Goal: Transaction & Acquisition: Purchase product/service

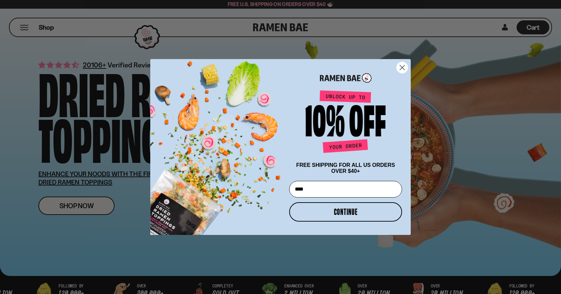
type input "**********"
click at [370, 216] on button "CONTINUE" at bounding box center [345, 211] width 113 height 19
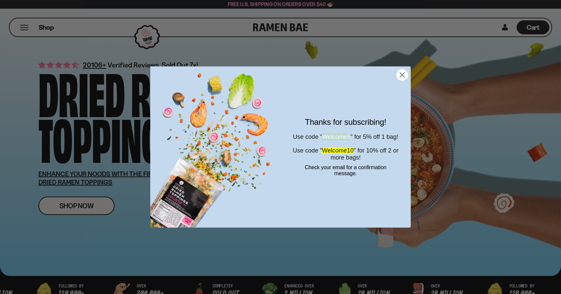
drag, startPoint x: 326, startPoint y: 131, endPoint x: 358, endPoint y: 132, distance: 31.7
click at [351, 134] on span "Welcome5" at bounding box center [336, 137] width 28 height 7
copy span "Welcome5"
click at [405, 72] on circle "Close dialog" at bounding box center [402, 74] width 11 height 11
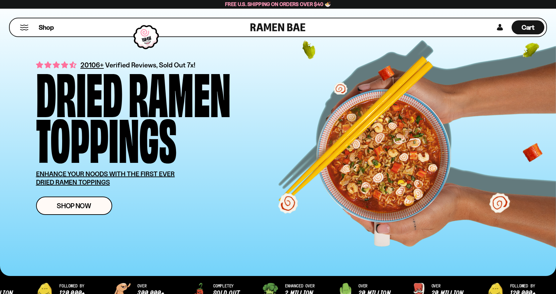
click at [25, 30] on button "Mobile Menu Trigger" at bounding box center [24, 28] width 9 height 6
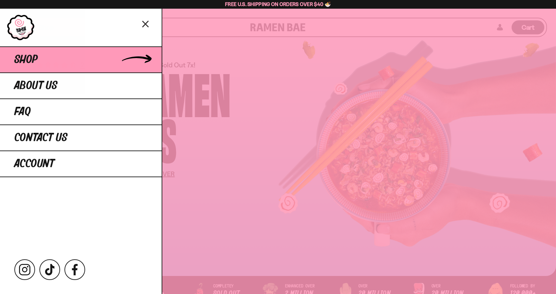
click at [26, 61] on span "Shop" at bounding box center [25, 60] width 23 height 12
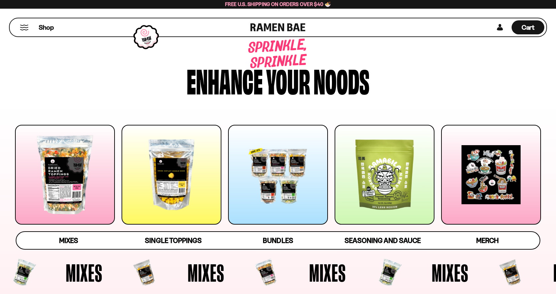
drag, startPoint x: 559, startPoint y: 43, endPoint x: 425, endPoint y: 52, distance: 134.3
click at [425, 52] on div "Sprinkle, sprinkle Enhance your noods" at bounding box center [278, 67] width 524 height 78
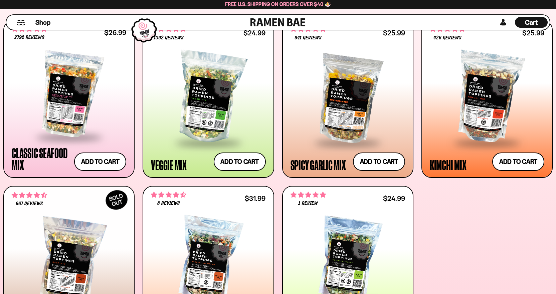
scroll to position [291, 0]
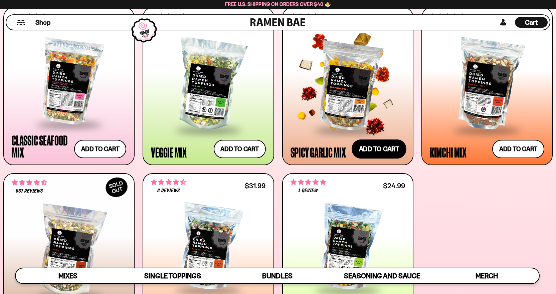
click at [380, 146] on button "Add to cart Add — Regular price $25.99 Regular price Sale price $25.99 Unit pri…" at bounding box center [379, 149] width 55 height 19
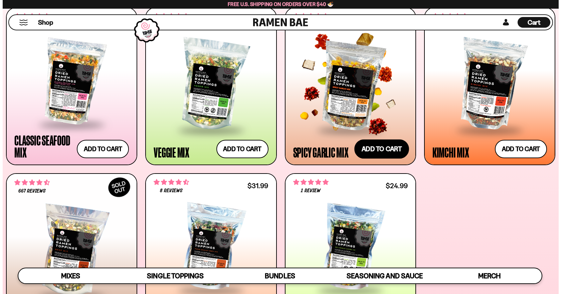
scroll to position [292, 0]
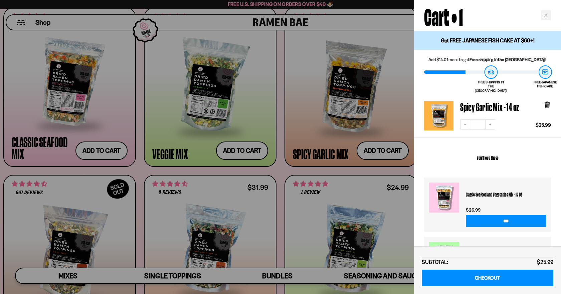
click at [268, 274] on div at bounding box center [280, 147] width 561 height 294
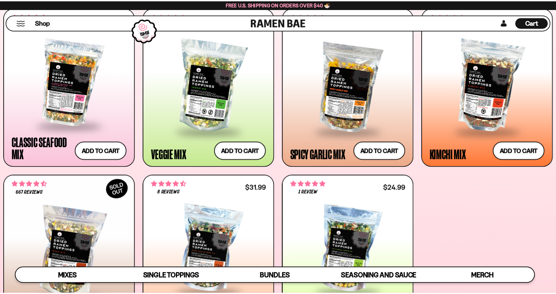
scroll to position [291, 0]
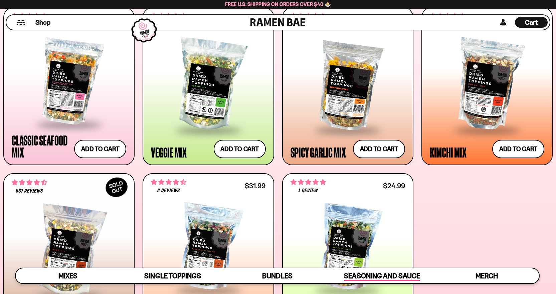
click at [405, 273] on span "Seasoning and Sauce" at bounding box center [382, 276] width 76 height 9
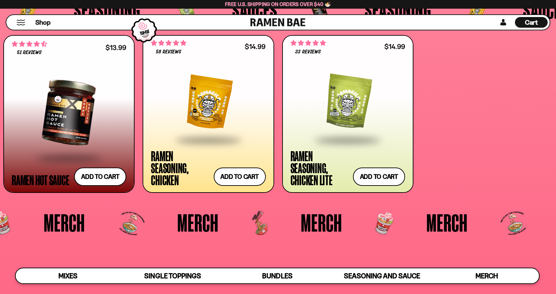
scroll to position [1746, 0]
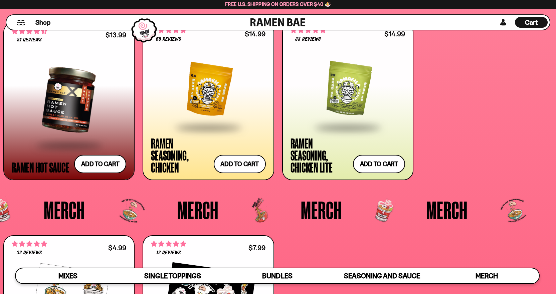
click at [295, 167] on div "Ramen Seasoning, Chicken Lite" at bounding box center [320, 155] width 59 height 36
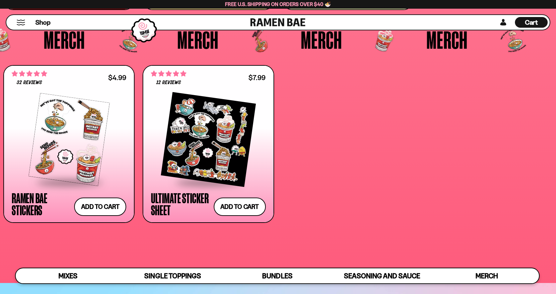
scroll to position [1906, 0]
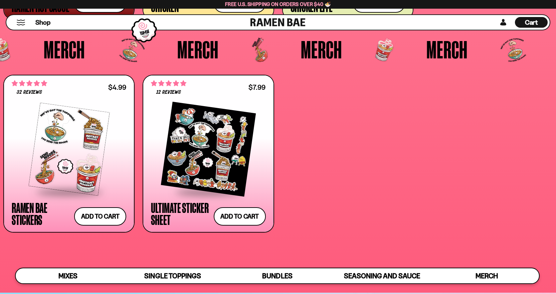
click at [248, 204] on span at bounding box center [208, 192] width 81 height 23
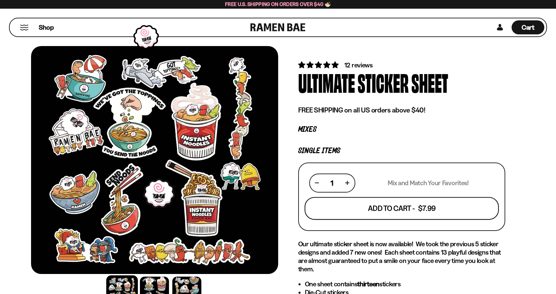
click at [358, 210] on button "Add To Cart - $7.99" at bounding box center [402, 208] width 194 height 23
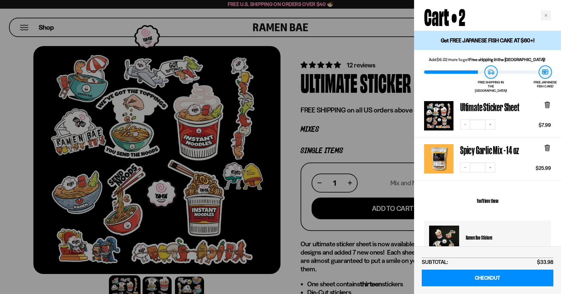
click at [363, 137] on div at bounding box center [280, 147] width 561 height 294
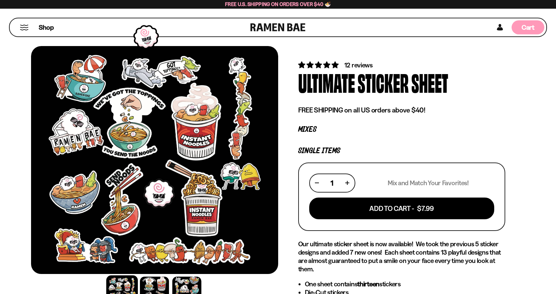
click at [533, 33] on div "Cart D0381C2F-513E-4F90-8A41-6F0A75DCBAAA" at bounding box center [528, 27] width 33 height 14
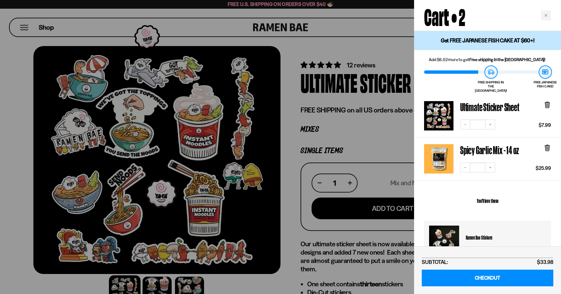
click at [301, 112] on div at bounding box center [280, 147] width 561 height 294
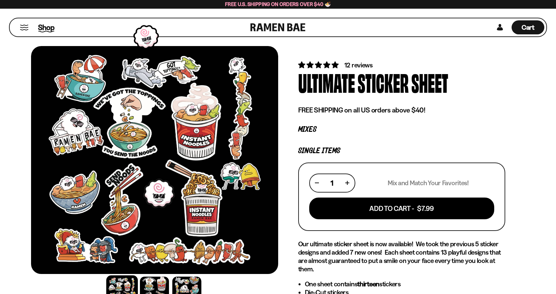
click at [42, 26] on span "Shop" at bounding box center [46, 27] width 16 height 10
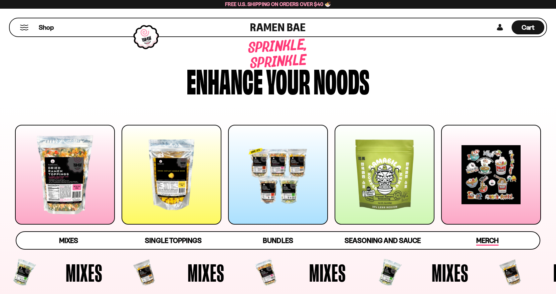
click at [487, 240] on span "Merch" at bounding box center [487, 240] width 22 height 9
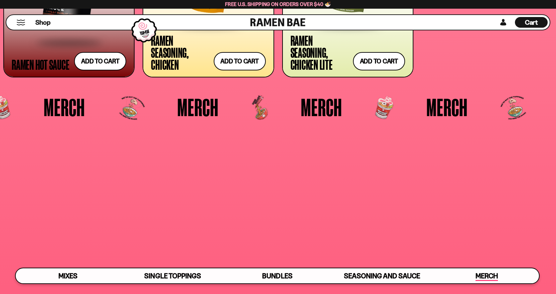
scroll to position [1974, 0]
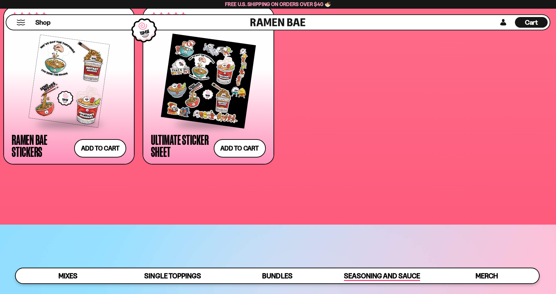
click at [387, 271] on div "Seasoning and Sauce" at bounding box center [382, 276] width 76 height 10
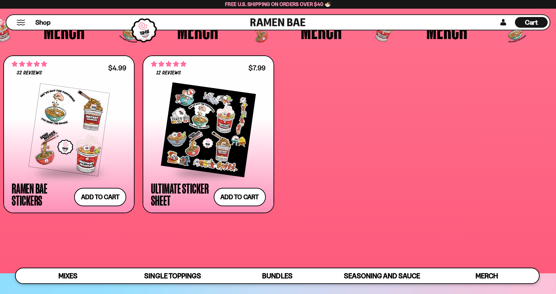
scroll to position [1929, 0]
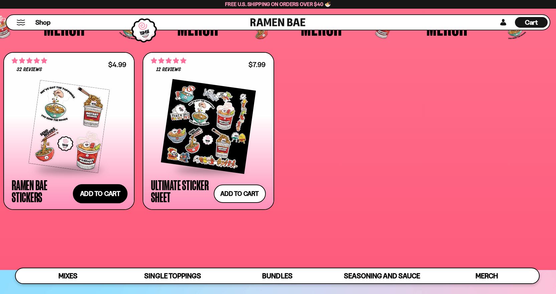
click at [97, 196] on button "Add to cart Add — Regular price $4.99 Regular price Sale price $4.99 Unit price…" at bounding box center [100, 193] width 55 height 19
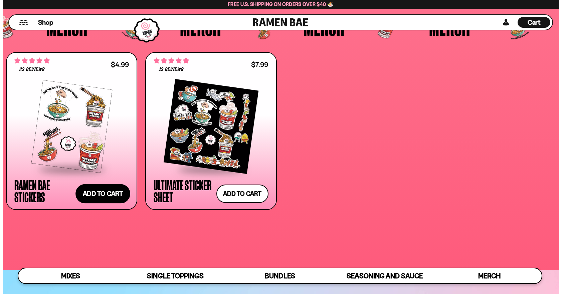
scroll to position [1942, 0]
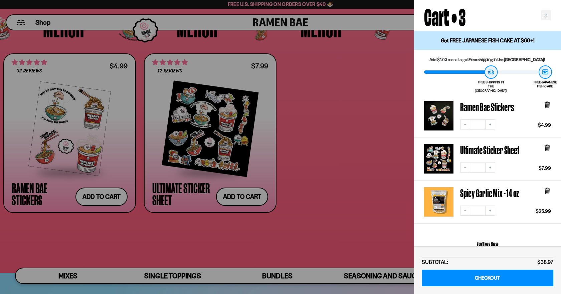
click at [550, 102] on icon at bounding box center [547, 104] width 7 height 7
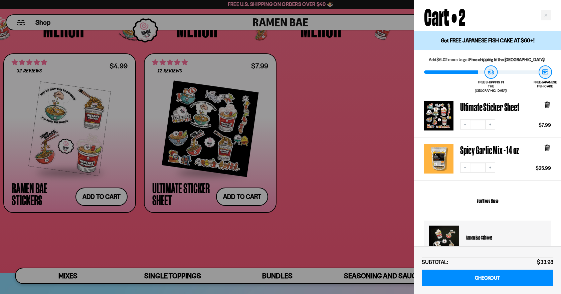
click at [346, 208] on div at bounding box center [280, 147] width 561 height 294
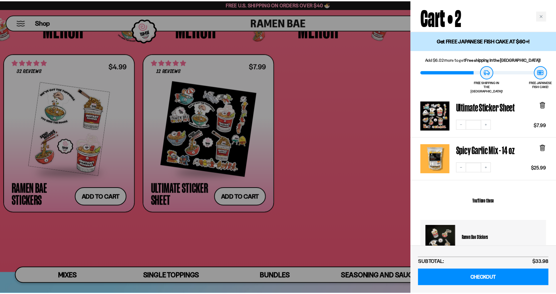
scroll to position [1929, 0]
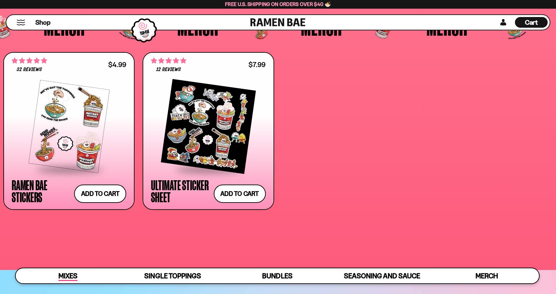
click at [84, 272] on link "Mixes" at bounding box center [68, 275] width 105 height 15
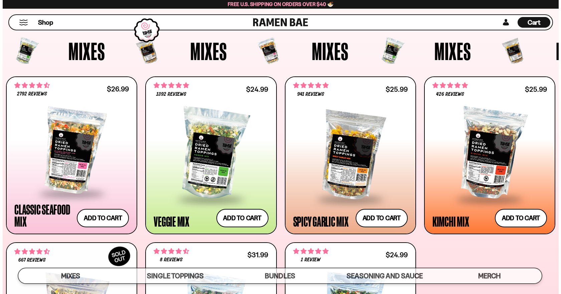
scroll to position [212, 0]
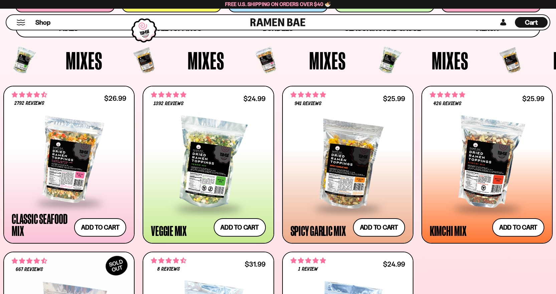
click at [533, 21] on span "Cart" at bounding box center [531, 22] width 13 height 8
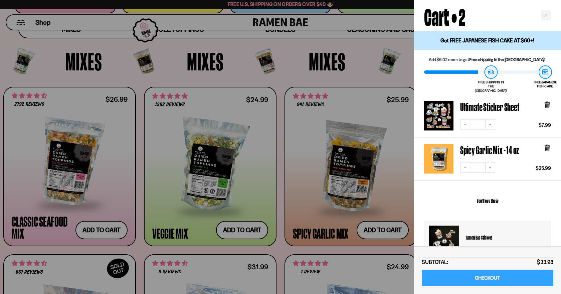
click at [528, 279] on link "CHECKOUT" at bounding box center [488, 278] width 132 height 17
